Goal: Task Accomplishment & Management: Manage account settings

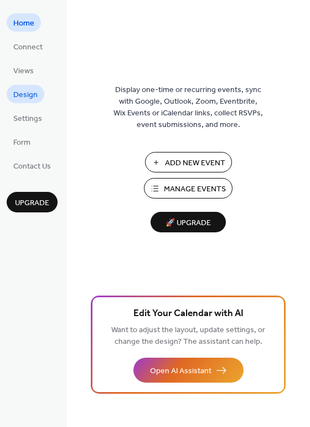
click at [29, 94] on span "Design" at bounding box center [25, 95] width 24 height 12
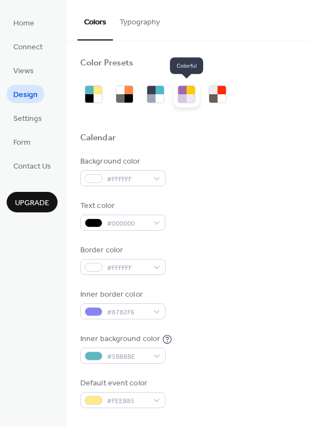
click at [179, 99] on div at bounding box center [182, 98] width 8 height 8
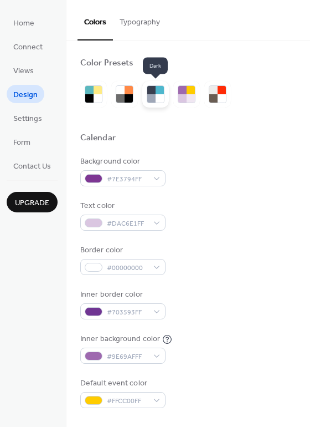
click at [154, 95] on div at bounding box center [151, 98] width 8 height 8
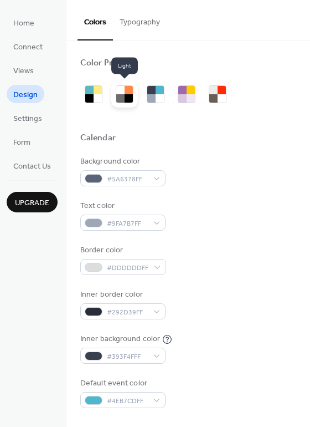
click at [122, 93] on div at bounding box center [120, 90] width 8 height 8
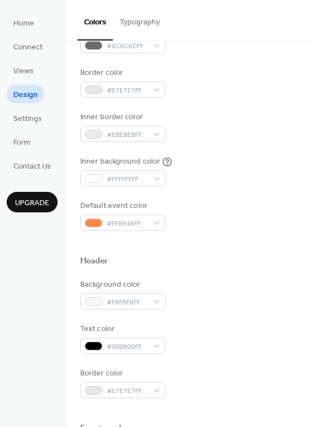
scroll to position [178, 0]
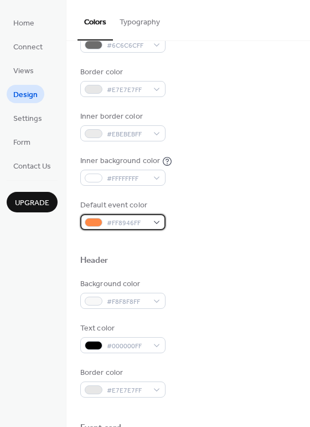
click at [157, 223] on div "#FF8946FF" at bounding box center [122, 222] width 85 height 16
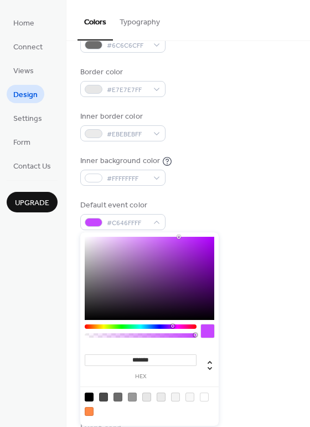
click at [172, 325] on div at bounding box center [141, 326] width 112 height 4
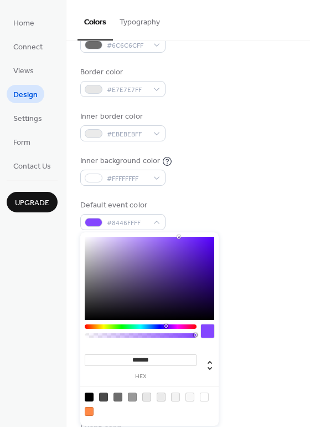
click at [166, 326] on div at bounding box center [141, 326] width 112 height 4
click at [180, 323] on div "******* hex" at bounding box center [149, 328] width 139 height 193
click at [174, 326] on div at bounding box center [141, 326] width 112 height 4
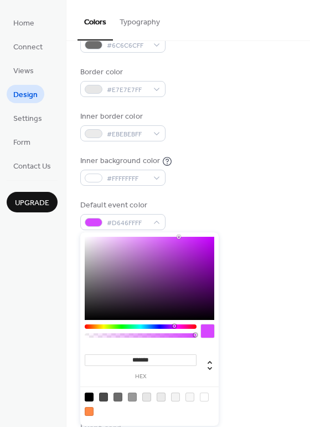
click at [156, 361] on input "*******" at bounding box center [141, 360] width 112 height 12
type input "*******"
drag, startPoint x: 178, startPoint y: 237, endPoint x: 118, endPoint y: 250, distance: 61.7
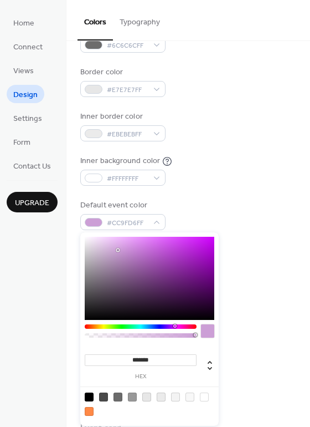
click at [118, 250] on div at bounding box center [118, 250] width 2 height 2
click at [27, 119] on span "Settings" at bounding box center [27, 119] width 29 height 12
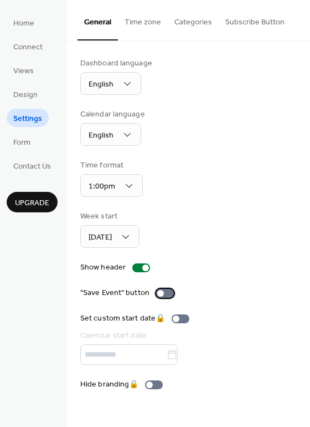
click at [160, 293] on div at bounding box center [160, 293] width 7 height 7
click at [27, 145] on span "Form" at bounding box center [21, 143] width 17 height 12
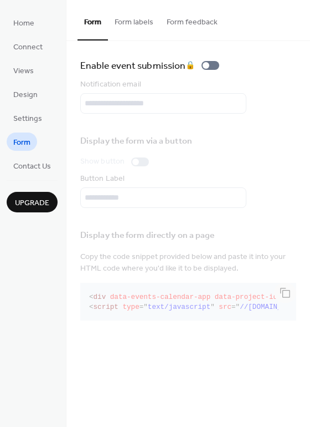
click at [33, 197] on span "Upgrade" at bounding box center [32, 203] width 34 height 12
